Goal: Information Seeking & Learning: Learn about a topic

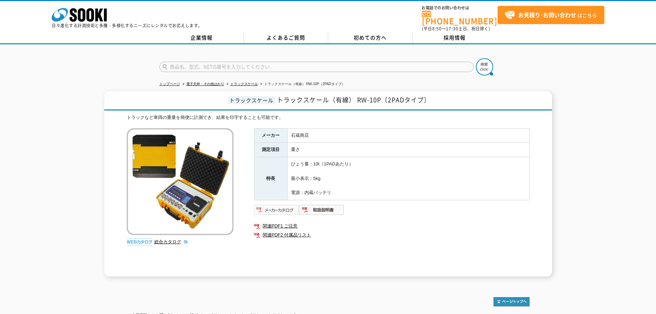
click at [288, 205] on img at bounding box center [276, 209] width 45 height 11
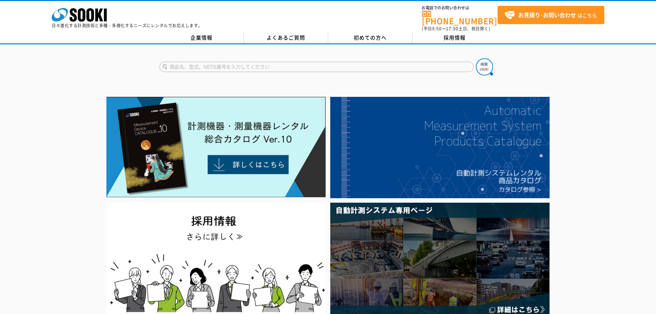
click at [279, 63] on input "text" at bounding box center [316, 67] width 314 height 10
type input "て"
click at [190, 73] on div "NJJ-105" at bounding box center [225, 76] width 130 height 9
type input "NJJ-105"
click at [457, 63] on input "NJJ-105" at bounding box center [316, 67] width 314 height 10
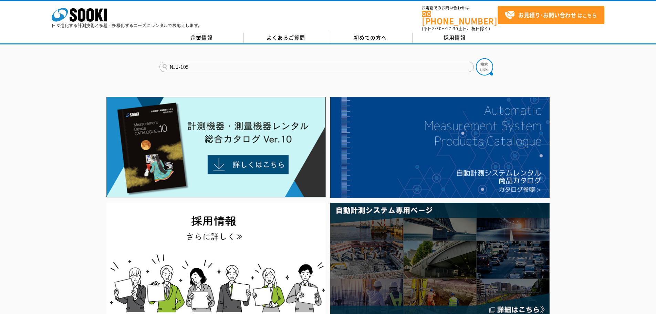
click at [476, 58] on button at bounding box center [484, 66] width 17 height 17
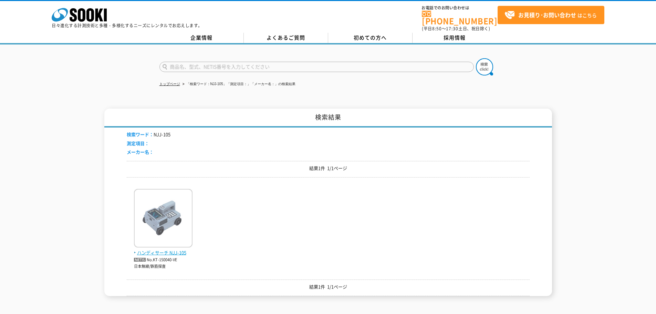
click at [159, 229] on img at bounding box center [163, 219] width 59 height 60
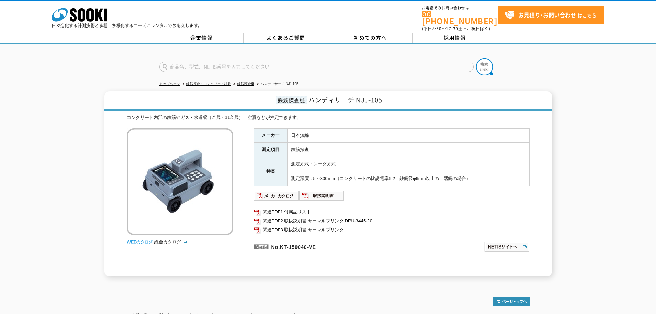
click at [329, 65] on input "text" at bounding box center [316, 67] width 314 height 10
type input "商品名、型式、NETIS番号を入力してください"
click at [242, 82] on link "鉄筋探査機" at bounding box center [245, 84] width 17 height 4
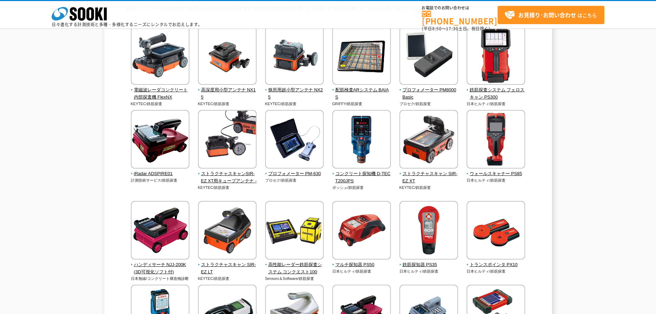
scroll to position [69, 0]
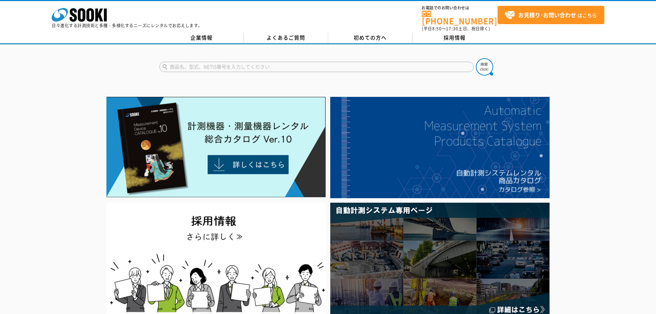
click at [255, 64] on input "text" at bounding box center [316, 67] width 314 height 10
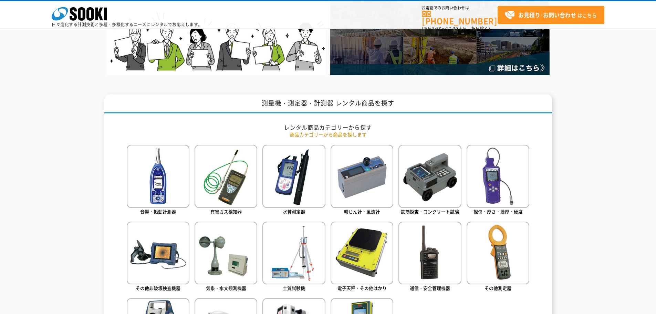
scroll to position [207, 0]
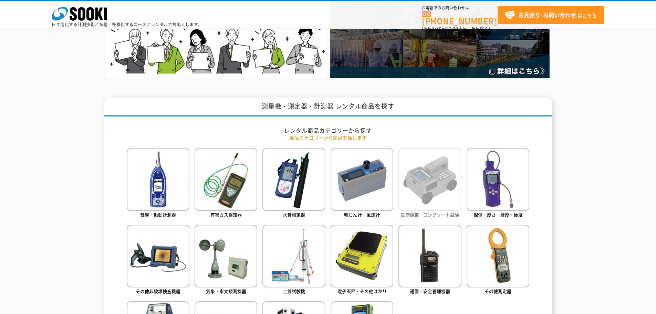
type input "商品名、型式、NETIS番号を入力してください"
click at [444, 182] on img at bounding box center [429, 179] width 63 height 63
click at [435, 188] on img at bounding box center [429, 179] width 63 height 63
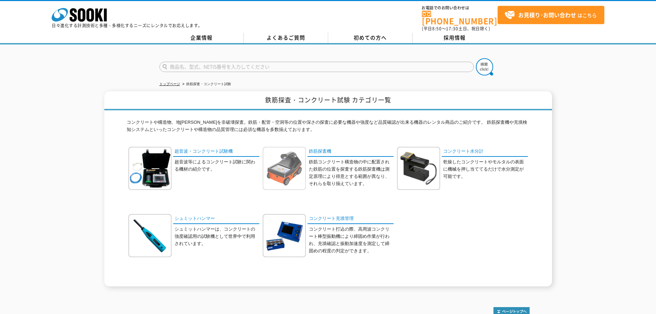
click at [281, 167] on img at bounding box center [284, 168] width 43 height 43
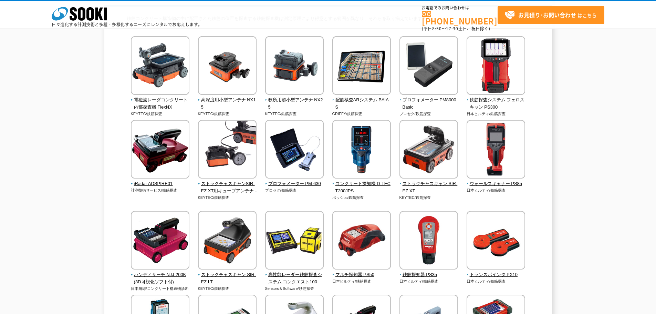
scroll to position [69, 0]
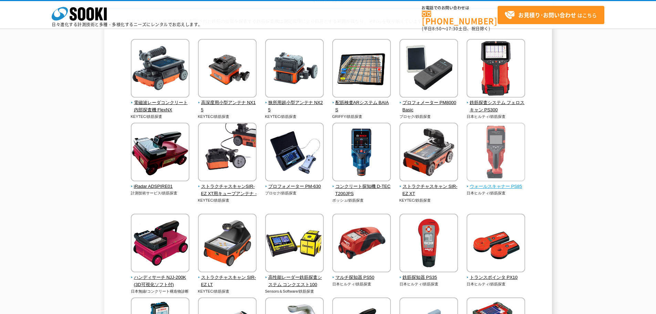
click at [488, 161] on img at bounding box center [496, 153] width 59 height 60
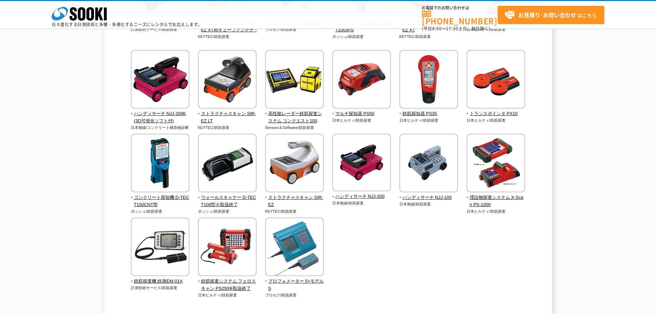
scroll to position [241, 0]
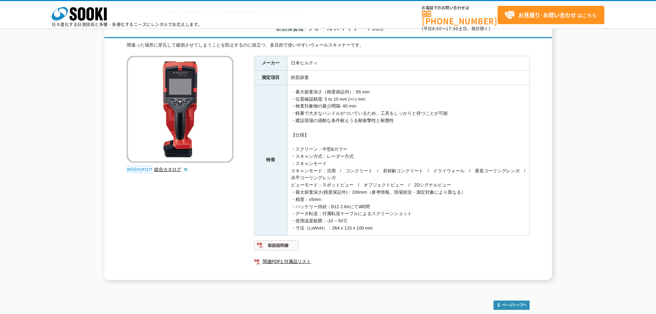
scroll to position [35, 0]
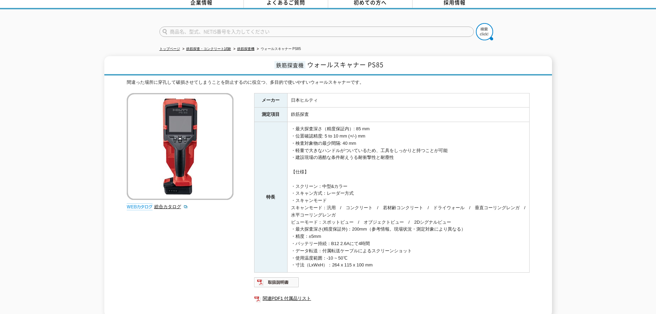
drag, startPoint x: 295, startPoint y: 126, endPoint x: 429, endPoint y: 262, distance: 191.4
click at [439, 257] on td "・最大探査深さ（精度保証内）: 85 mm ・位置確認精度: 5 to 10 mm (+/-) mm ・検査対象物の最少間隔: 40 mm ・軽量で大きなハン…" at bounding box center [408, 197] width 242 height 150
click at [428, 264] on td "・最大探査深さ（精度保証内）: 85 mm ・位置確認精度: 5 to 10 mm (+/-) mm ・検査対象物の最少間隔: 40 mm ・軽量で大きなハン…" at bounding box center [408, 197] width 242 height 150
click at [285, 294] on link "関連PDF1 付属品リスト" at bounding box center [391, 298] width 275 height 9
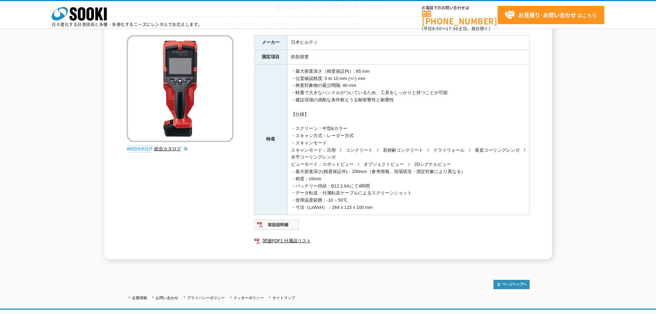
scroll to position [104, 0]
